Goal: Information Seeking & Learning: Learn about a topic

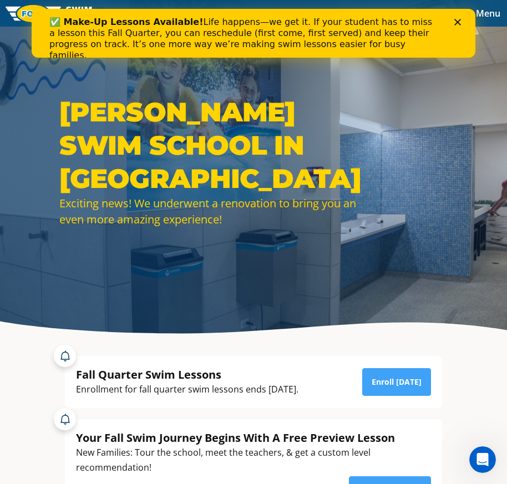
click at [242, 39] on div "✅ Make-Up Lessons Available! Life happens—we get it. If your student has to mis…" at bounding box center [244, 39] width 391 height 44
click at [289, 55] on div "✅ Make-Up Lessons Available! Life happens—we get it. If your student has to mis…" at bounding box center [254, 33] width 444 height 49
click at [53, 24] on b "✅ Make-Up Lessons Available!" at bounding box center [126, 22] width 154 height 11
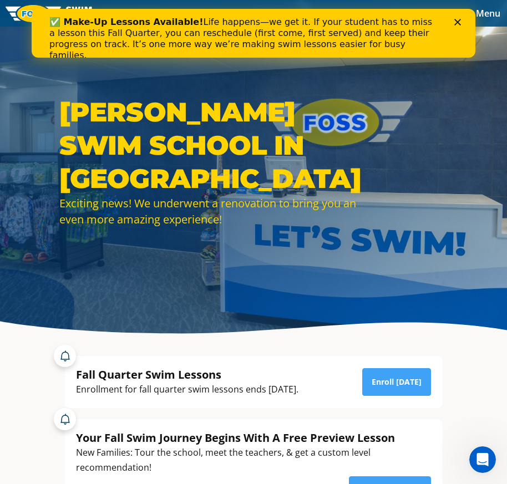
click at [459, 19] on icon "Close" at bounding box center [457, 22] width 7 height 7
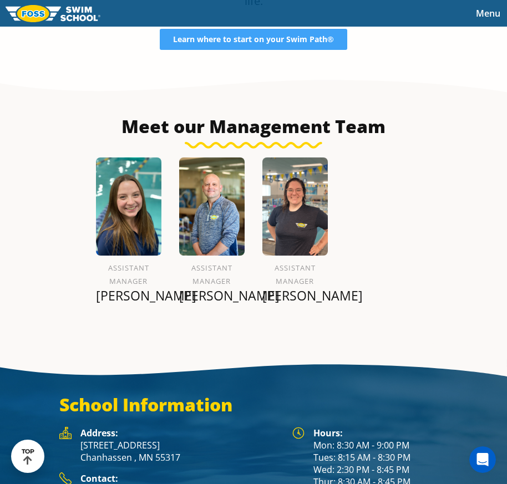
scroll to position [1276, 0]
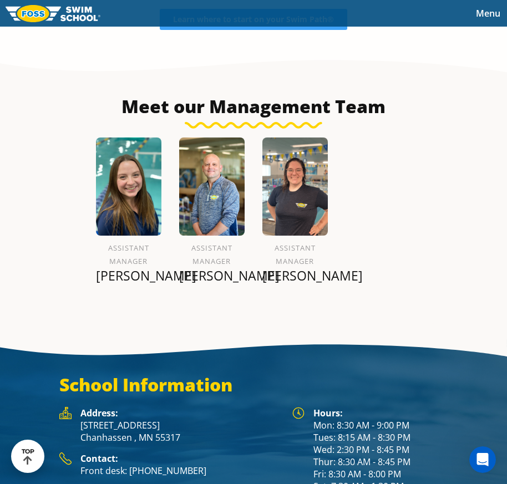
click at [120, 268] on p "[PERSON_NAME]" at bounding box center [128, 276] width 65 height 16
click at [134, 241] on h6 "Assistant Manager" at bounding box center [128, 254] width 65 height 27
click at [130, 204] on img at bounding box center [128, 187] width 65 height 98
click at [130, 199] on img at bounding box center [128, 187] width 65 height 98
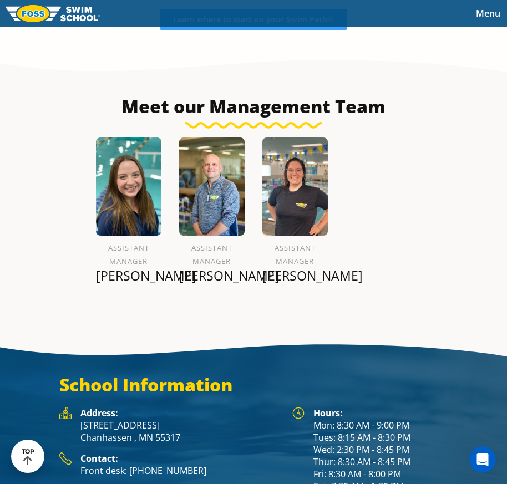
click at [124, 268] on p "[PERSON_NAME]" at bounding box center [128, 276] width 65 height 16
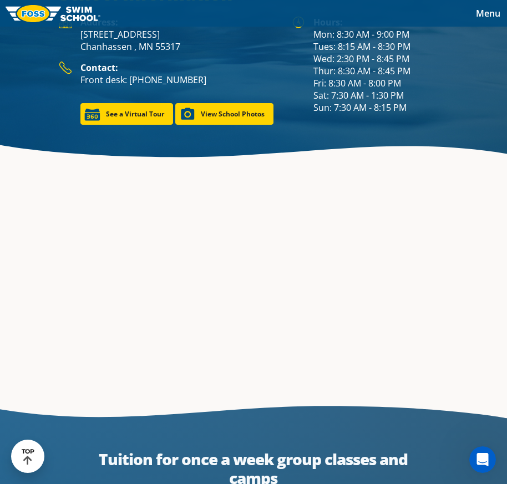
scroll to position [1485, 0]
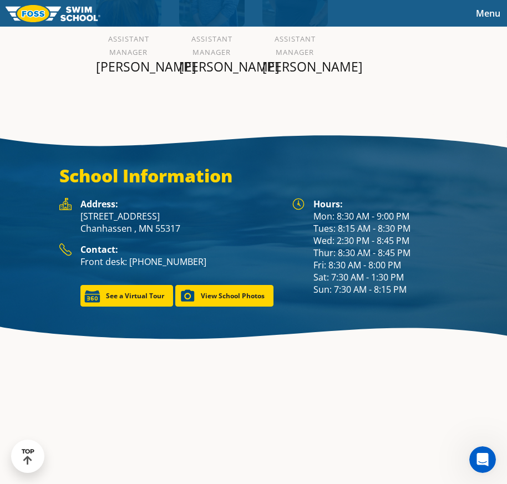
click at [482, 11] on span "Menu" at bounding box center [488, 13] width 24 height 12
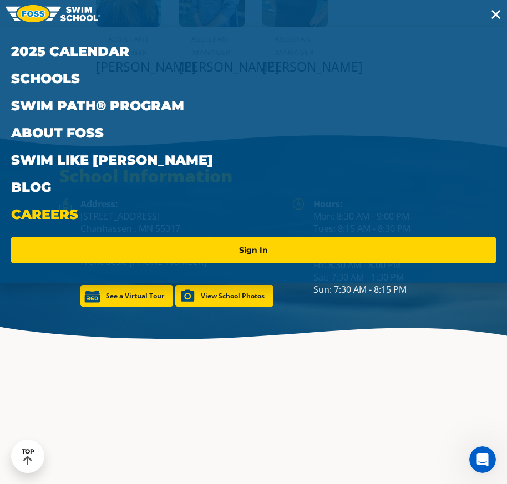
click at [64, 215] on link "Careers" at bounding box center [253, 214] width 485 height 27
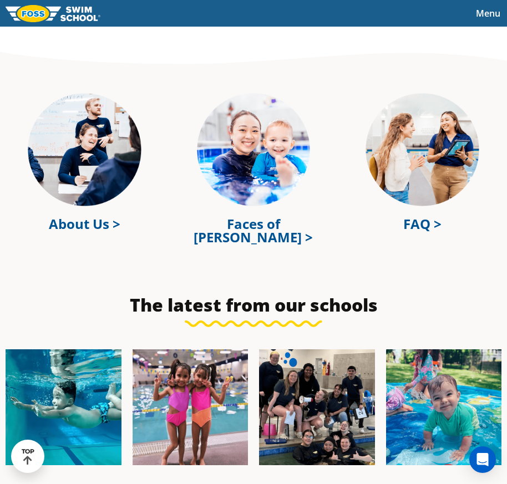
scroll to position [2996, 0]
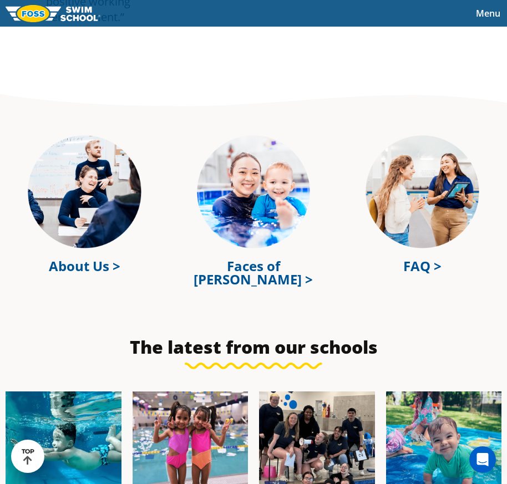
drag, startPoint x: 482, startPoint y: 16, endPoint x: 464, endPoint y: 17, distance: 18.3
click at [482, 15] on span "Menu" at bounding box center [488, 13] width 24 height 12
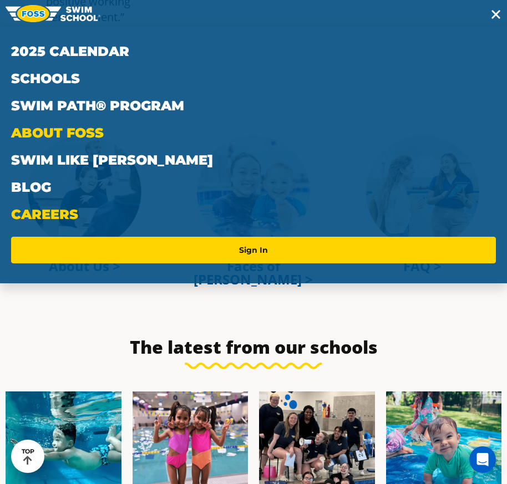
click at [74, 135] on link "About FOSS" at bounding box center [253, 132] width 485 height 27
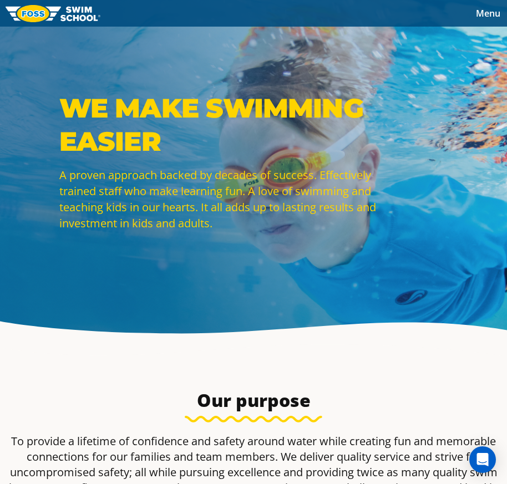
click at [49, 13] on img at bounding box center [53, 13] width 95 height 17
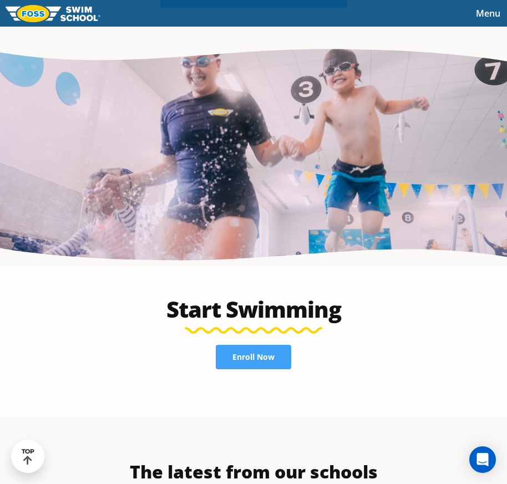
scroll to position [2164, 0]
